Goal: Task Accomplishment & Management: Manage account settings

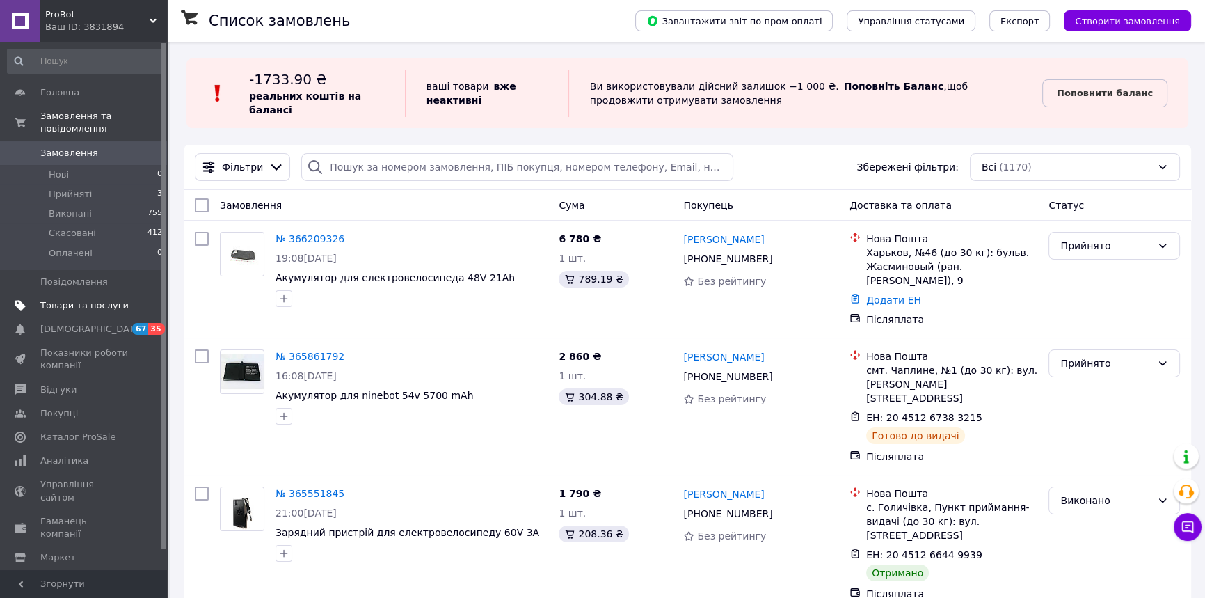
click at [101, 299] on span "Товари та послуги" at bounding box center [84, 305] width 88 height 13
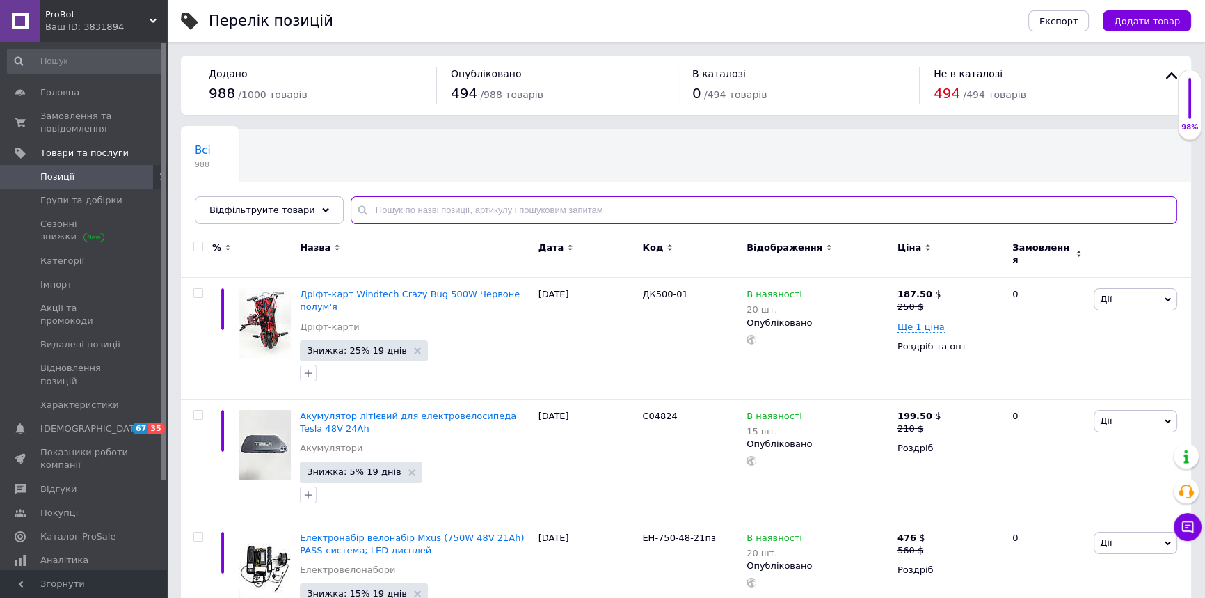
click at [501, 211] on input "text" at bounding box center [764, 210] width 827 height 28
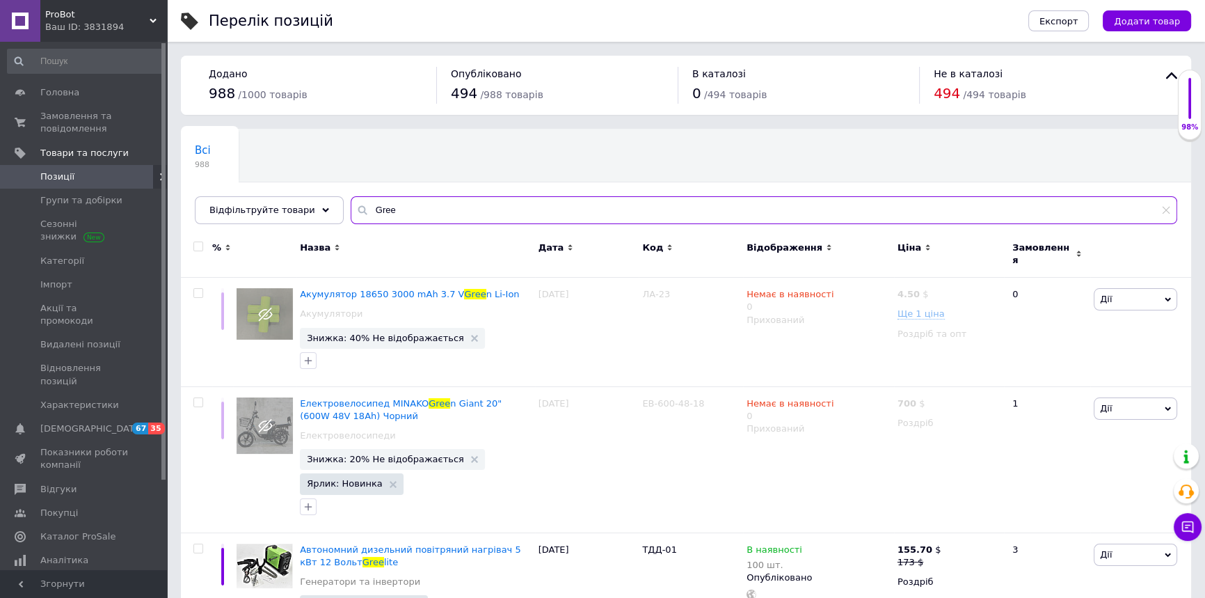
scroll to position [61, 0]
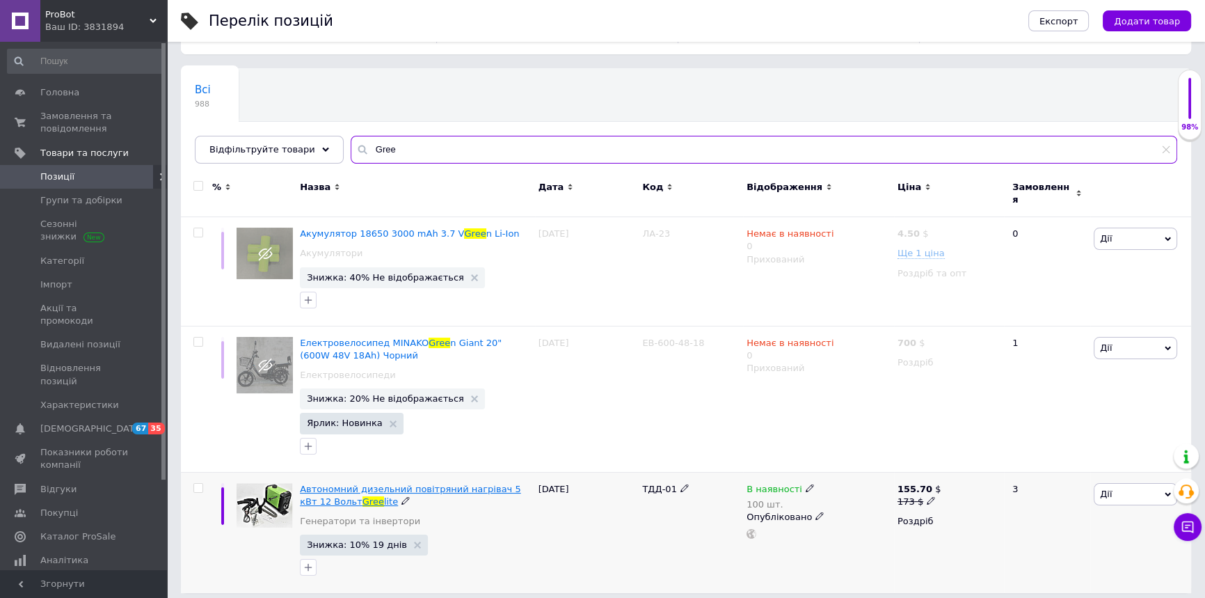
type input "Gree"
click at [385, 484] on span "Автономний дизельний повітряний нагрівач 5 кВт 12 Вольт" at bounding box center [410, 495] width 221 height 23
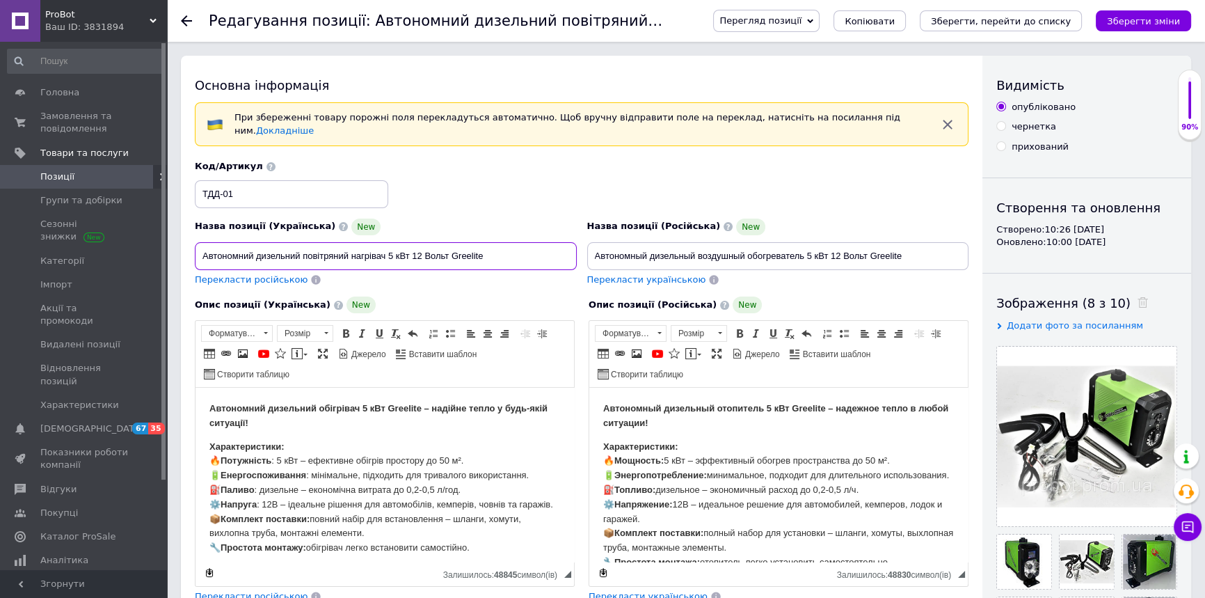
drag, startPoint x: 499, startPoint y: 246, endPoint x: 182, endPoint y: 250, distance: 316.6
click at [182, 250] on div "Основна інформація При збереженні товару порожні поля перекладуться автоматично…" at bounding box center [582, 480] width 802 height 849
